Goal: Find specific page/section: Find specific page/section

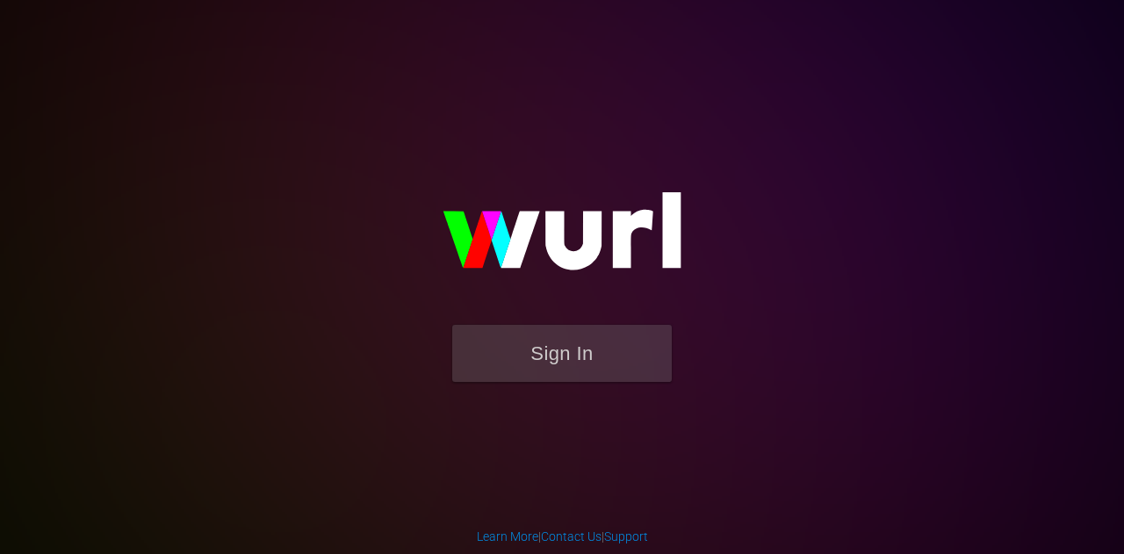
click at [527, 384] on form "Sign In" at bounding box center [562, 362] width 351 height 75
click at [545, 365] on button "Sign In" at bounding box center [562, 353] width 220 height 57
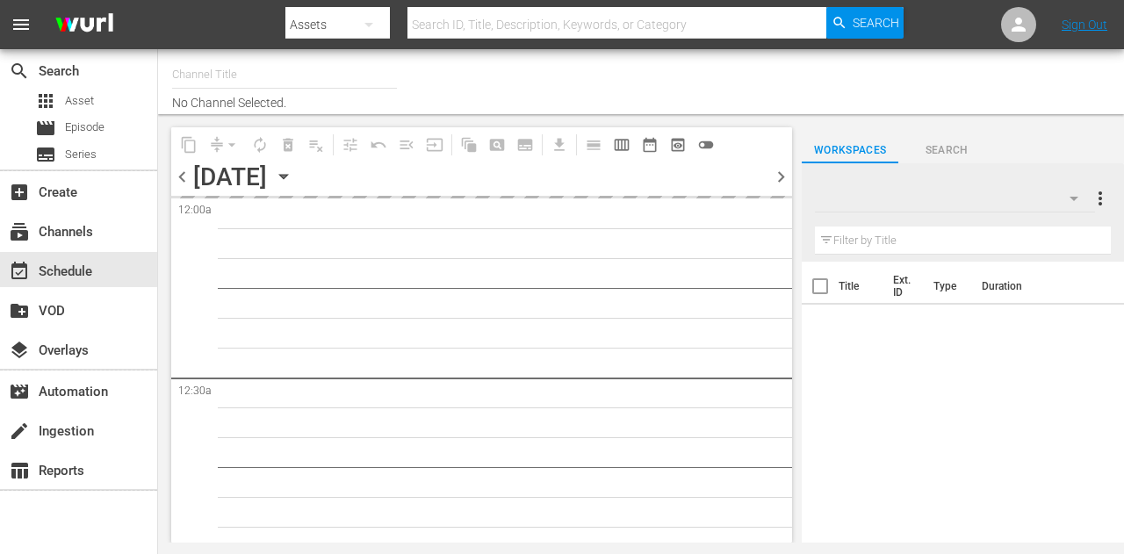
type input "Weihnachtskino (1871)"
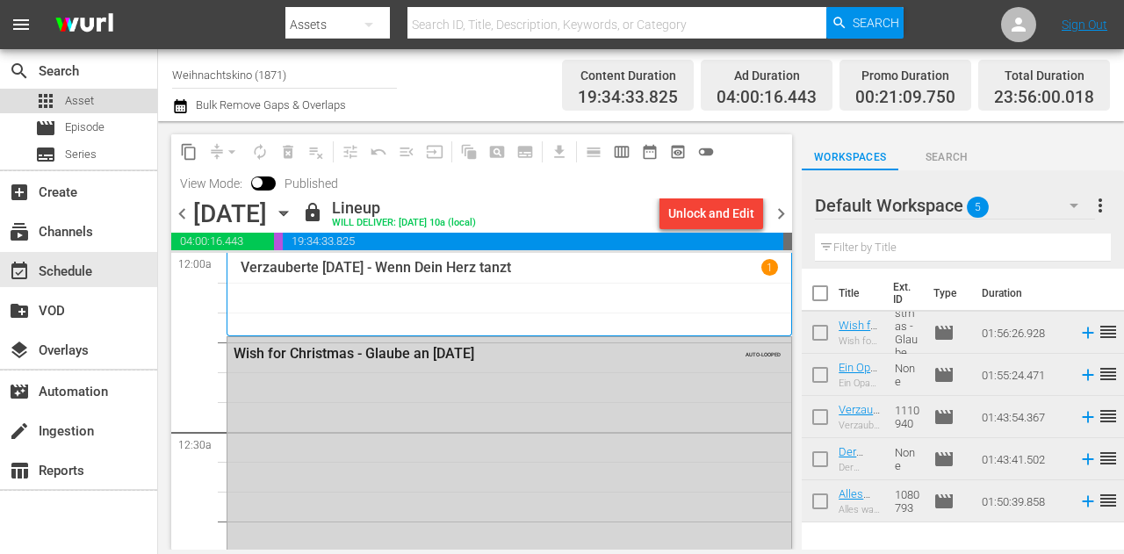
click at [103, 103] on div "apps Asset" at bounding box center [78, 101] width 157 height 25
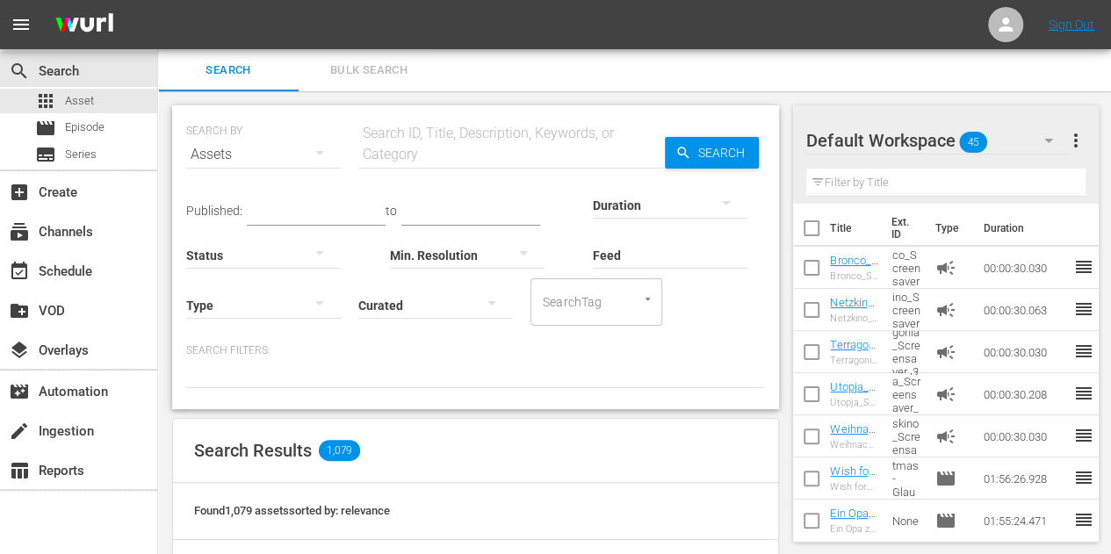
click at [399, 146] on input "text" at bounding box center [511, 155] width 307 height 42
paste input "Verborgene Welten"
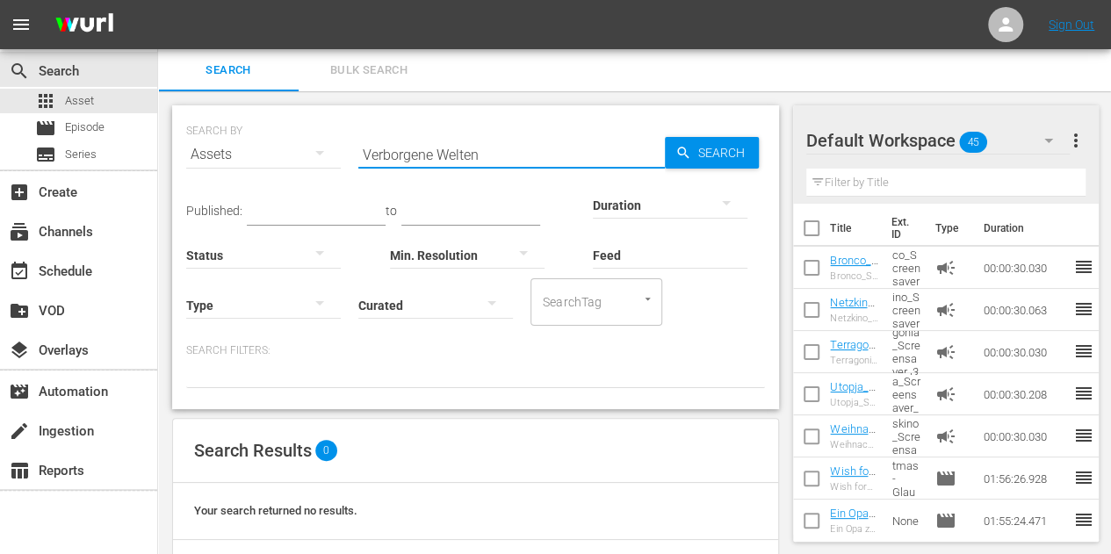
type input "Verborgene Welten"
